Goal: Task Accomplishment & Management: Use online tool/utility

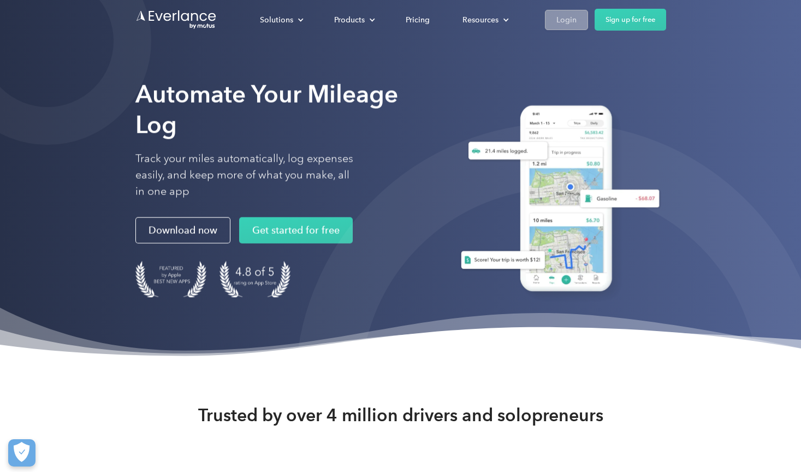
click at [575, 19] on div "Login" at bounding box center [566, 20] width 20 height 14
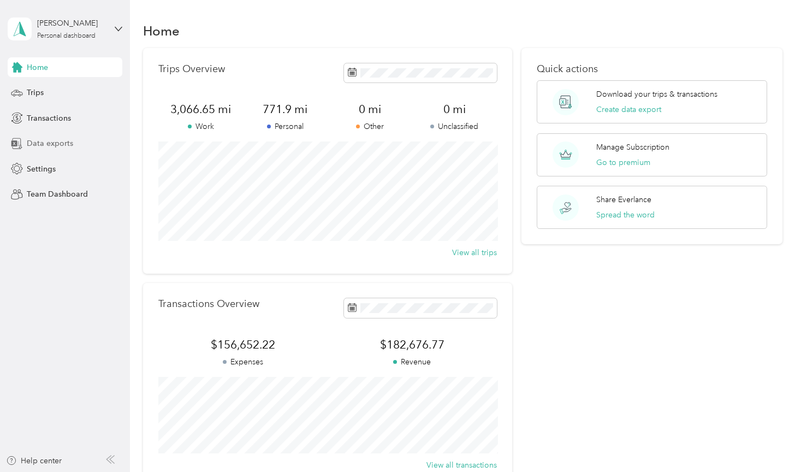
click at [57, 146] on span "Data exports" at bounding box center [50, 143] width 46 height 11
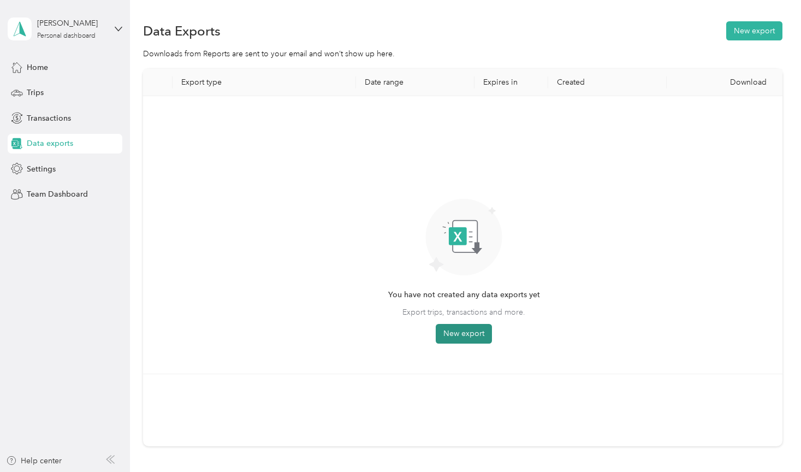
click at [447, 333] on button "New export" at bounding box center [464, 334] width 56 height 20
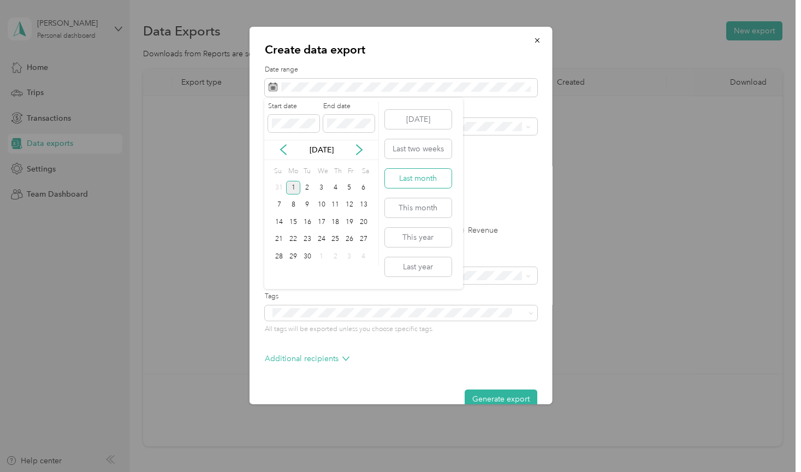
click at [404, 178] on button "Last month" at bounding box center [418, 178] width 67 height 19
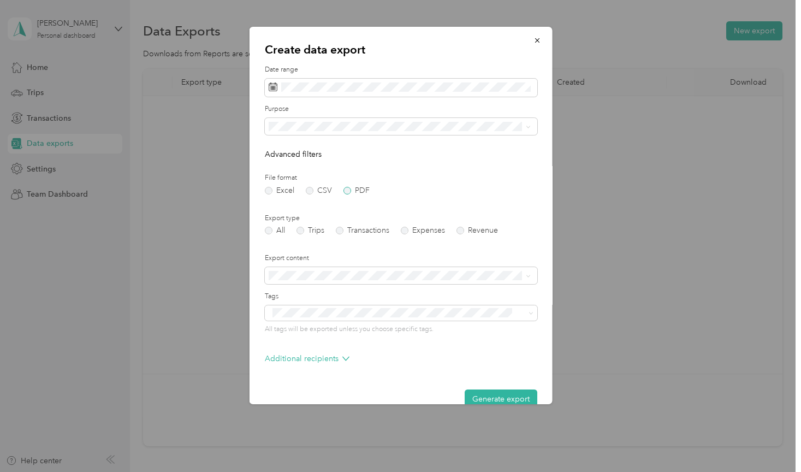
click at [348, 189] on label "PDF" at bounding box center [356, 191] width 26 height 8
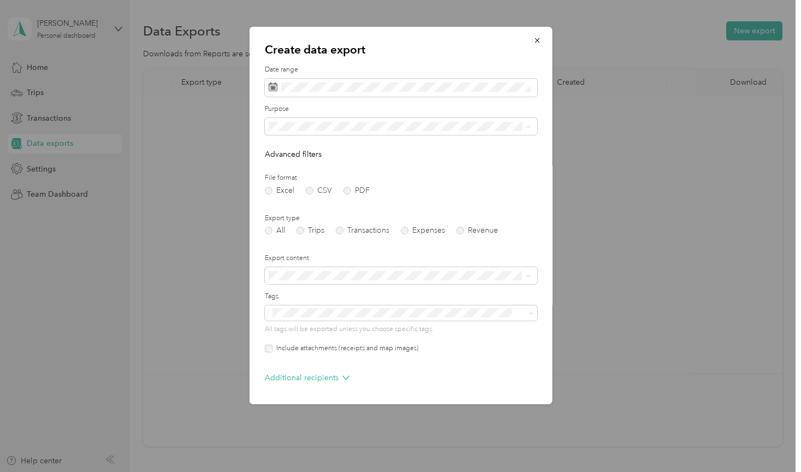
click at [337, 141] on div "All" at bounding box center [399, 144] width 254 height 11
click at [313, 227] on label "Trips" at bounding box center [310, 231] width 28 height 8
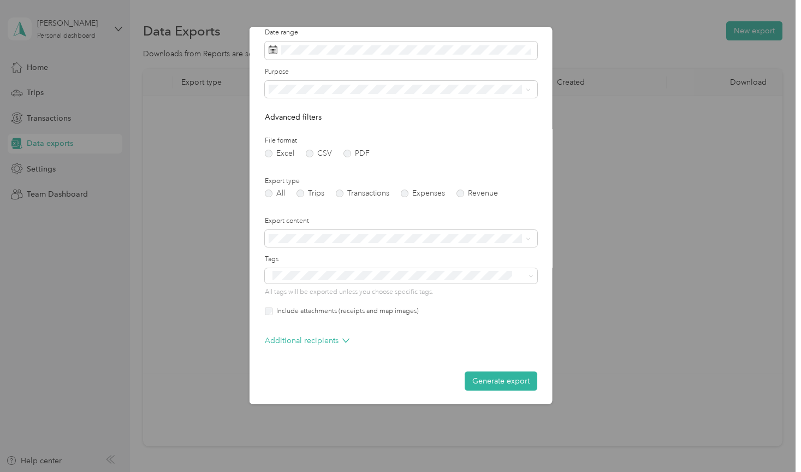
scroll to position [37, 0]
click at [509, 379] on button "Generate export" at bounding box center [500, 381] width 73 height 19
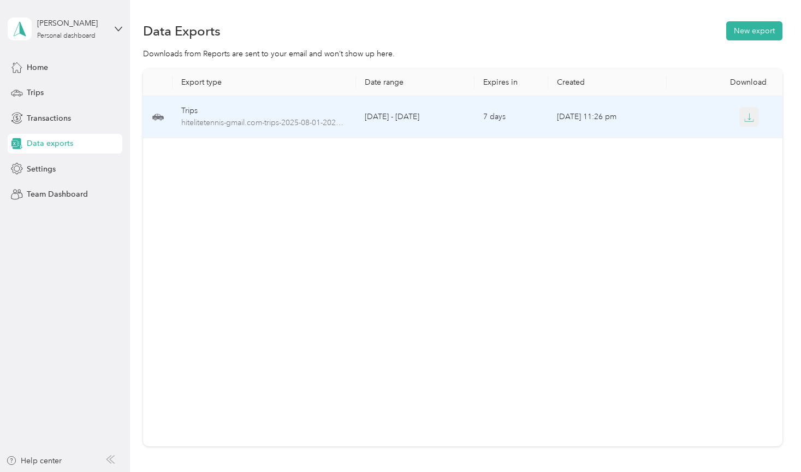
click at [756, 121] on button "button" at bounding box center [749, 117] width 20 height 20
